Goal: Register for event/course

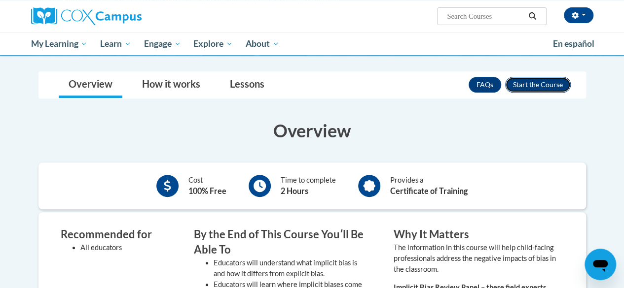
click at [540, 91] on button "Enroll" at bounding box center [538, 85] width 66 height 16
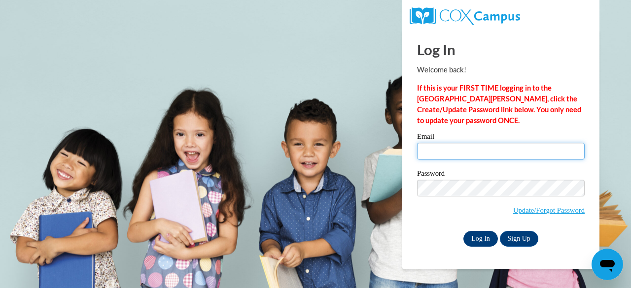
type input "AubreyO@ymcaatlanta.org"
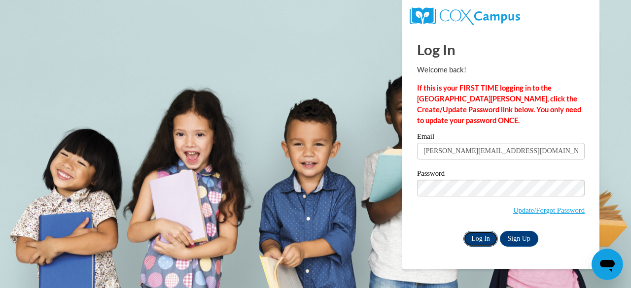
click at [491, 239] on input "Log In" at bounding box center [480, 239] width 35 height 16
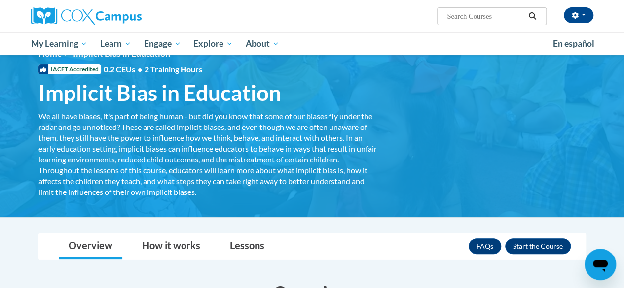
scroll to position [22, 0]
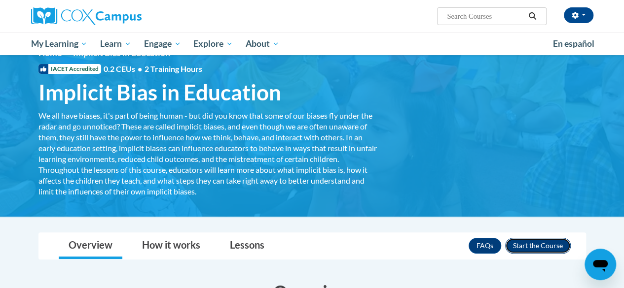
click at [554, 252] on button "Enroll" at bounding box center [538, 246] width 66 height 16
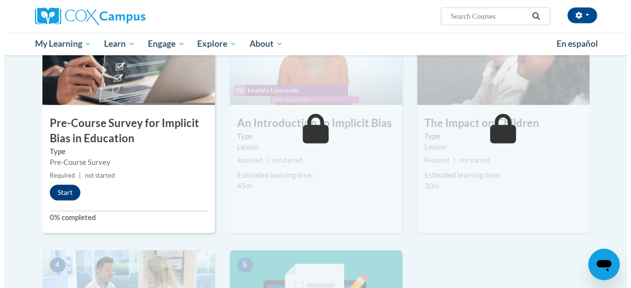
scroll to position [267, 0]
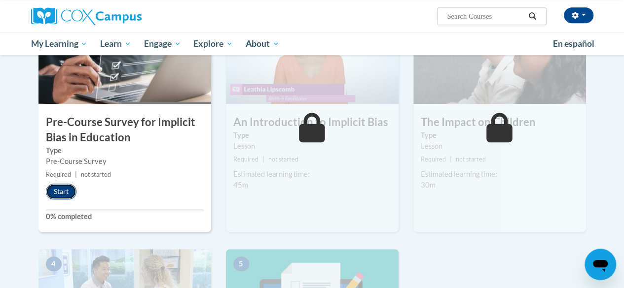
click at [68, 186] on button "Start" at bounding box center [61, 192] width 31 height 16
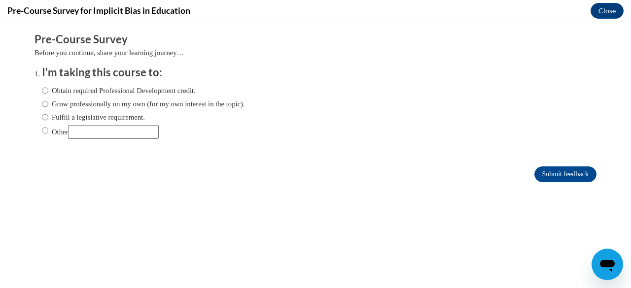
scroll to position [0, 0]
click at [69, 91] on label "Obtain required Professional Development credit." at bounding box center [119, 90] width 154 height 11
click at [48, 91] on input "Obtain required Professional Development credit." at bounding box center [45, 90] width 6 height 11
radio input "true"
click at [543, 172] on input "Submit feedback" at bounding box center [565, 175] width 62 height 16
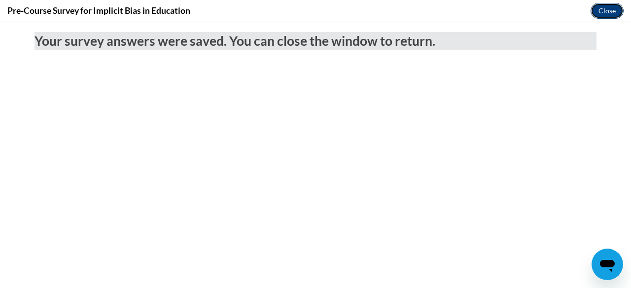
click at [607, 15] on button "Close" at bounding box center [607, 11] width 33 height 16
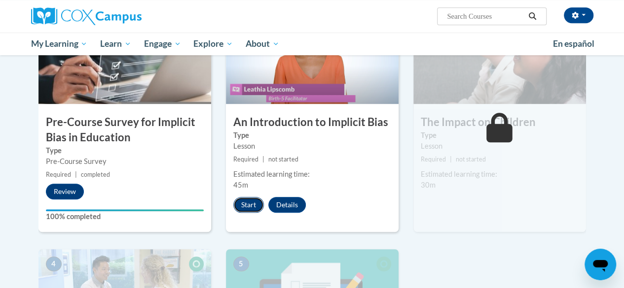
click at [247, 204] on button "Start" at bounding box center [248, 205] width 31 height 16
